Goal: Task Accomplishment & Management: Complete application form

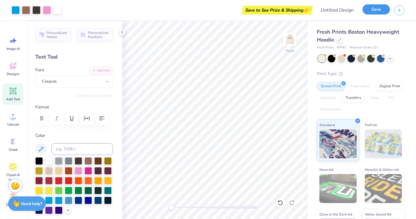
click at [381, 8] on button "Save" at bounding box center [377, 9] width 28 height 10
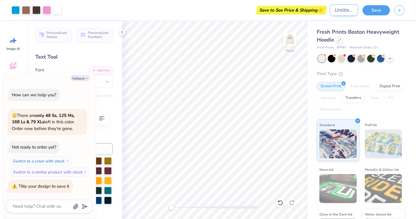
type textarea "x"
click at [335, 10] on input "Design Title" at bounding box center [344, 10] width 28 height 12
type input "c"
type textarea "x"
type input "co"
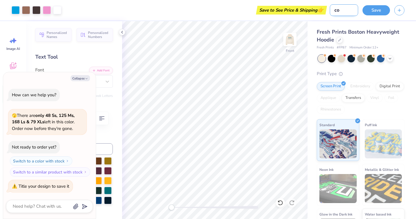
type textarea "x"
type input "com"
type textarea "x"
type input "comf"
type textarea "x"
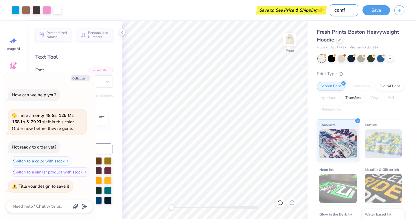
type input "comfo"
type textarea "x"
type input "comfor"
type textarea "x"
type input "comfort"
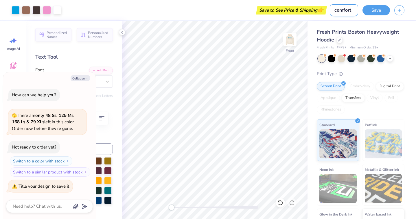
type textarea "x"
type input "comfort"
type textarea "x"
type input "comfort c"
type textarea "x"
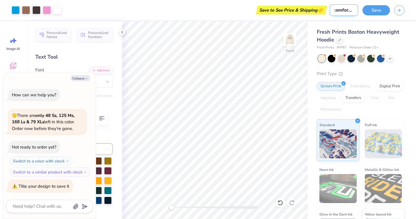
type input "comfort ca"
type textarea "x"
type input "comfort cas"
type textarea "x"
type input "comfort case"
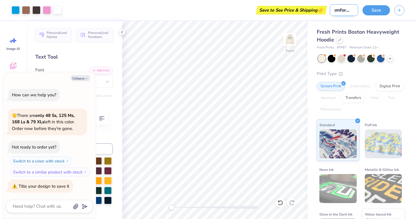
type textarea "x"
type input "comfort cases"
type textarea "x"
type input "comfort case"
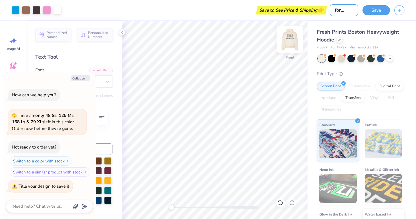
type textarea "x"
type input "comfort cas"
type textarea "x"
type input "comfort ca"
type textarea "x"
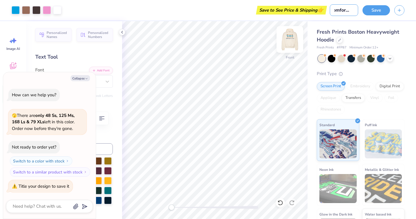
type input "comfort c"
type textarea "x"
type input "comfort ca"
type textarea "x"
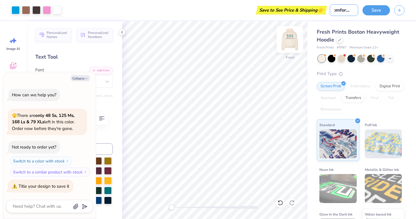
type input "comfort cas"
type textarea "x"
type input "comfort case"
type textarea "x"
type input "comfort cases"
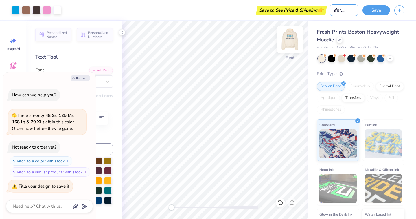
type textarea "x"
type input "comfort cases"
click at [374, 11] on button "Save" at bounding box center [377, 9] width 28 height 10
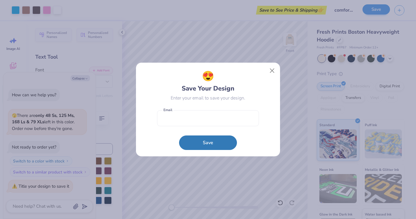
type textarea "x"
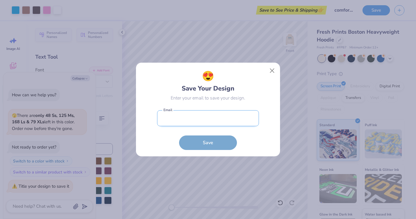
click at [236, 121] on input "email" at bounding box center [208, 118] width 102 height 16
type input "[EMAIL_ADDRESS][DOMAIN_NAME]"
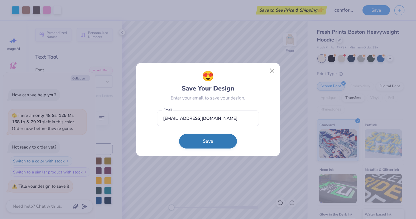
click at [214, 142] on button "Save" at bounding box center [208, 141] width 58 height 14
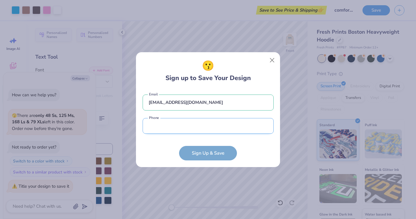
click at [220, 127] on input "tel" at bounding box center [208, 126] width 131 height 16
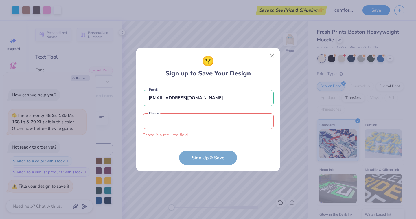
click at [232, 148] on form "[EMAIL_ADDRESS][DOMAIN_NAME] Email Phone is a required field Phone Sign Up & Sa…" at bounding box center [208, 124] width 131 height 81
click at [221, 156] on form "[EMAIL_ADDRESS][DOMAIN_NAME] Email Phone is a required field Phone Sign Up & Sa…" at bounding box center [208, 124] width 131 height 81
click at [221, 124] on input "tel" at bounding box center [208, 121] width 131 height 16
type input "(166) 927-2920"
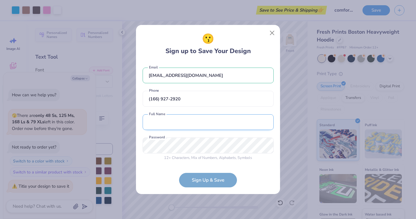
click at [186, 124] on input "text" at bounding box center [208, 122] width 131 height 16
type input "[PERSON_NAME]"
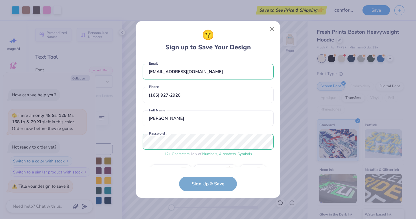
scroll to position [14, 0]
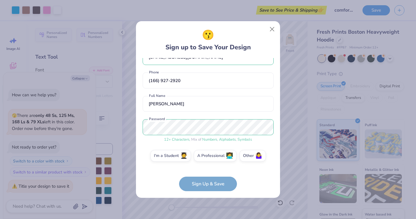
click at [229, 182] on form "[EMAIL_ADDRESS][DOMAIN_NAME] Email [PHONE_NUMBER] Phone [PERSON_NAME] Full Name…" at bounding box center [208, 124] width 131 height 133
click at [223, 184] on form "[EMAIL_ADDRESS][DOMAIN_NAME] Email [PHONE_NUMBER] Phone [PERSON_NAME] Full Name…" at bounding box center [208, 124] width 131 height 133
click at [243, 180] on form "[EMAIL_ADDRESS][DOMAIN_NAME] Email [PHONE_NUMBER] Phone [PERSON_NAME] Full Name…" at bounding box center [208, 124] width 131 height 133
click at [236, 78] on input "(166) 927-2920" at bounding box center [208, 80] width 131 height 16
click at [217, 184] on form "[EMAIL_ADDRESS][DOMAIN_NAME] Email [PHONE_NUMBER] Phone [PERSON_NAME] Full Name…" at bounding box center [208, 124] width 131 height 133
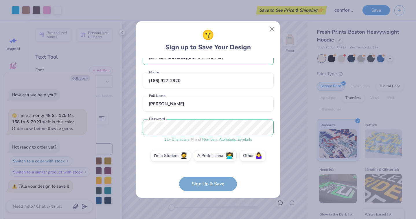
click at [234, 136] on div "12 + Characters , Mix of Numbers , Alphabets , Symbols Password" at bounding box center [208, 130] width 131 height 23
click at [176, 158] on label "I'm a Student 🧑‍🎓" at bounding box center [171, 155] width 41 height 12
click at [207, 170] on input "I'm a Student 🧑‍🎓" at bounding box center [209, 172] width 4 height 4
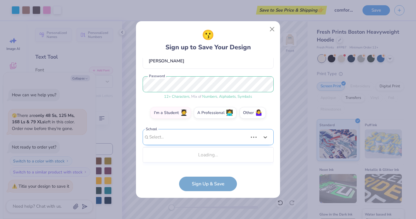
click at [194, 162] on div "Use Up and Down to choose options, press Enter to select the currently focused …" at bounding box center [208, 145] width 131 height 33
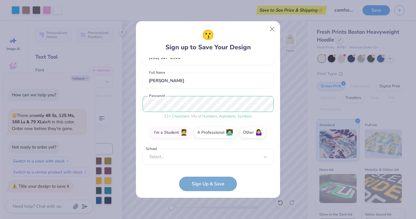
scroll to position [38, 0]
click at [219, 54] on div "😗 Sign up to Save Your Design [EMAIL_ADDRESS][DOMAIN_NAME] Email [PHONE_NUMBER]…" at bounding box center [208, 109] width 131 height 163
click at [206, 178] on form "[EMAIL_ADDRESS][DOMAIN_NAME] Email [PHONE_NUMBER] Phone [PERSON_NAME] Full Name…" at bounding box center [208, 124] width 131 height 133
click at [206, 182] on form "[EMAIL_ADDRESS][DOMAIN_NAME] Email [PHONE_NUMBER] Phone [PERSON_NAME] Full Name…" at bounding box center [208, 124] width 131 height 133
click at [205, 153] on div "Select..." at bounding box center [208, 157] width 131 height 16
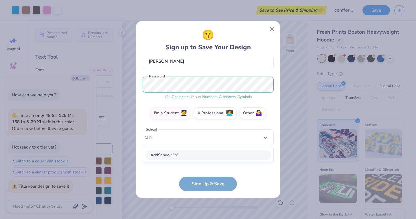
scroll to position [57, 0]
type input "high school"
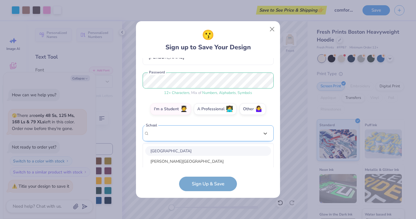
click at [185, 133] on div "option focused, 1 of 60. 60 results available. Use Up and Down to choose option…" at bounding box center [208, 178] width 131 height 106
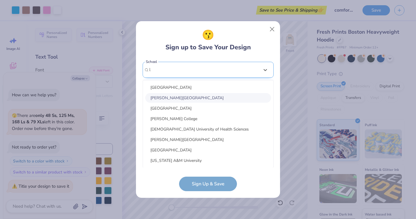
scroll to position [78, 0]
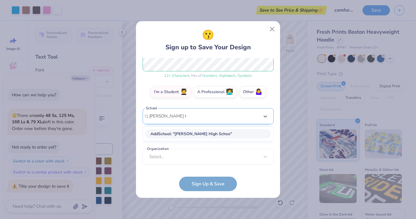
type input "[PERSON_NAME][GEOGRAPHIC_DATA]"
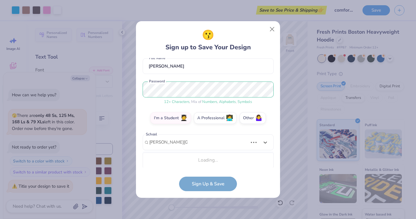
scroll to position [125, 0]
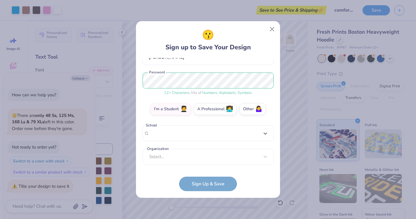
click at [189, 67] on div "[EMAIL_ADDRESS][DOMAIN_NAME] Email [PHONE_NUMBER] Phone [PERSON_NAME] Full Name…" at bounding box center [208, 112] width 131 height 109
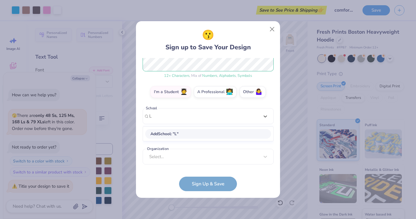
scroll to position [52, 0]
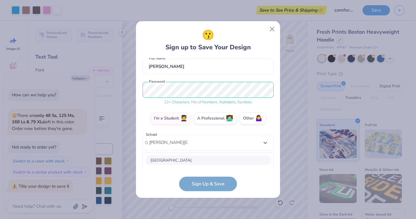
type input "[PERSON_NAME][GEOGRAPHIC_DATA]"
click at [165, 144] on div "[EMAIL_ADDRESS][DOMAIN_NAME] Email [PHONE_NUMBER] Phone [PERSON_NAME] Full Name…" at bounding box center [208, 112] width 131 height 109
type input "[PERSON_NAME]"
click at [145, 115] on div "I'm a Student 🧑‍🎓 A Professional 👩‍💻 Other 🤷‍♀️" at bounding box center [208, 119] width 131 height 14
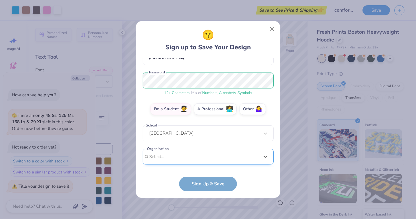
click at [168, 155] on div "option focused, 8 of 15. 15 results available. Use Up and Down to choose option…" at bounding box center [208, 202] width 131 height 106
click at [180, 67] on div "[EMAIL_ADDRESS][DOMAIN_NAME] Email [PHONE_NUMBER] Phone [PERSON_NAME] Full Name…" at bounding box center [208, 112] width 131 height 109
click at [272, 29] on button "Close" at bounding box center [272, 29] width 11 height 11
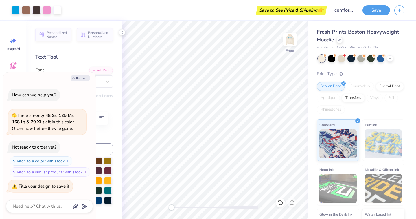
click at [300, 12] on div "Save to See Price & Shipping 👉" at bounding box center [292, 10] width 68 height 9
